Goal: Task Accomplishment & Management: Manage account settings

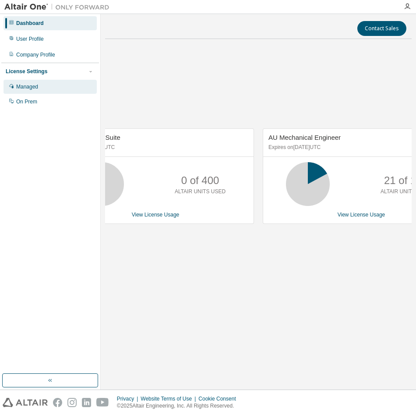
click at [32, 89] on div "Managed" at bounding box center [27, 86] width 22 height 7
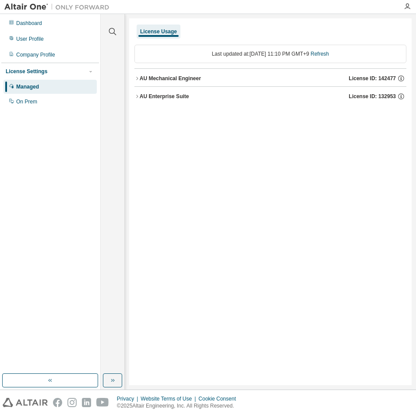
click at [138, 79] on icon "button" at bounding box center [136, 78] width 5 height 5
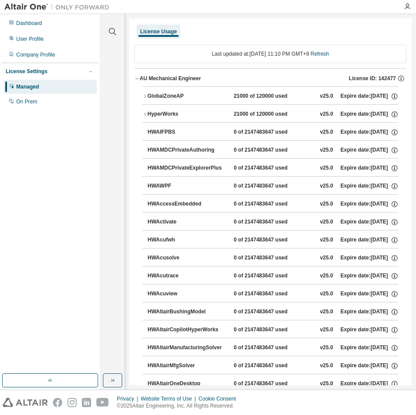
click at [135, 79] on icon "button" at bounding box center [136, 78] width 5 height 5
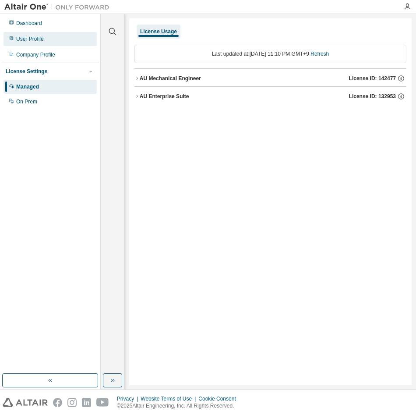
click at [28, 38] on div "User Profile" at bounding box center [30, 38] width 28 height 7
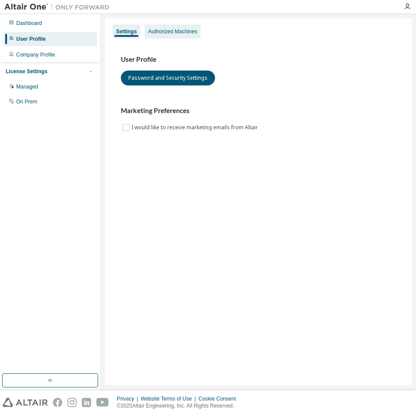
click at [162, 34] on div "Authorized Machines" at bounding box center [172, 31] width 49 height 7
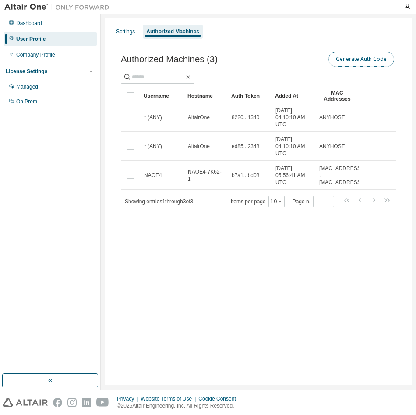
click at [344, 60] on button "Generate Auth Code" at bounding box center [361, 59] width 66 height 15
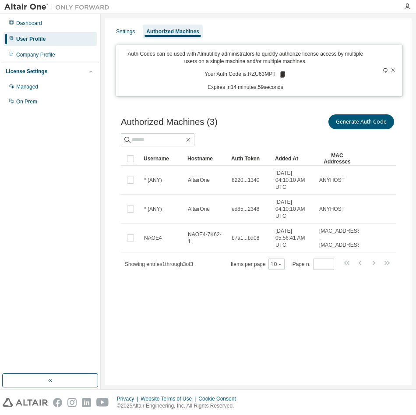
click at [284, 73] on icon at bounding box center [282, 74] width 5 height 6
click at [26, 92] on div "Managed" at bounding box center [50, 87] width 93 height 14
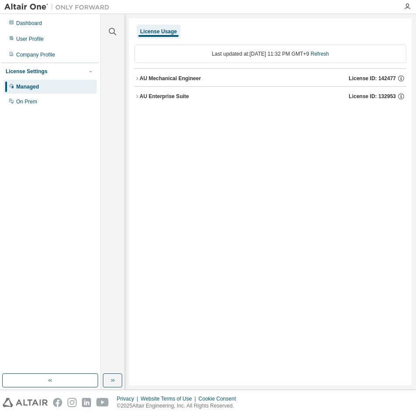
click at [142, 80] on div "AU Mechanical Engineer" at bounding box center [170, 78] width 61 height 7
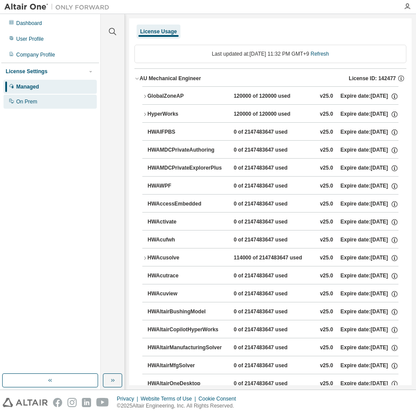
click at [24, 100] on div "On Prem" at bounding box center [26, 101] width 21 height 7
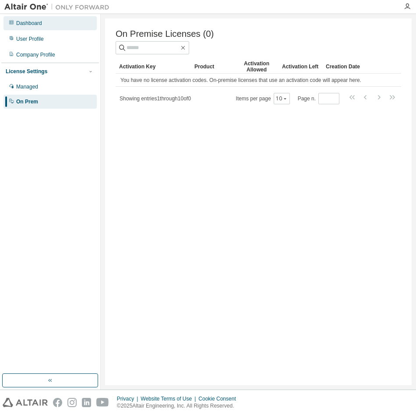
click at [26, 23] on div "Dashboard" at bounding box center [29, 23] width 26 height 7
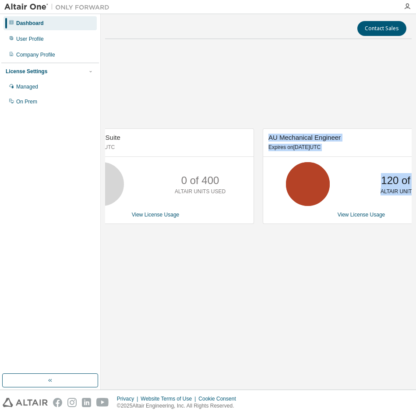
drag, startPoint x: 236, startPoint y: 385, endPoint x: 323, endPoint y: 384, distance: 86.7
click at [323, 384] on div "Contact Sales AU Enterprise Suite Expires on [DATE] UTC 0 of 400 ALTAIR UNITS U…" at bounding box center [258, 201] width 315 height 375
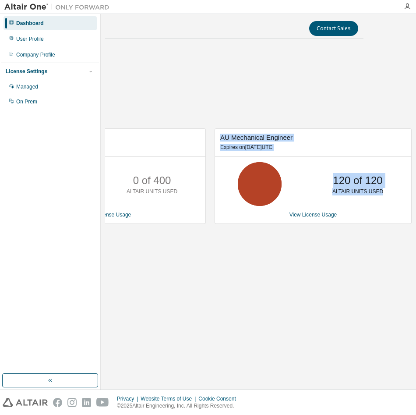
click at [359, 339] on div "Contact Sales AU Enterprise Suite Expires on [DATE] UTC 0 of 400 ALTAIR UNITS U…" at bounding box center [258, 201] width 306 height 366
